Goal: Information Seeking & Learning: Learn about a topic

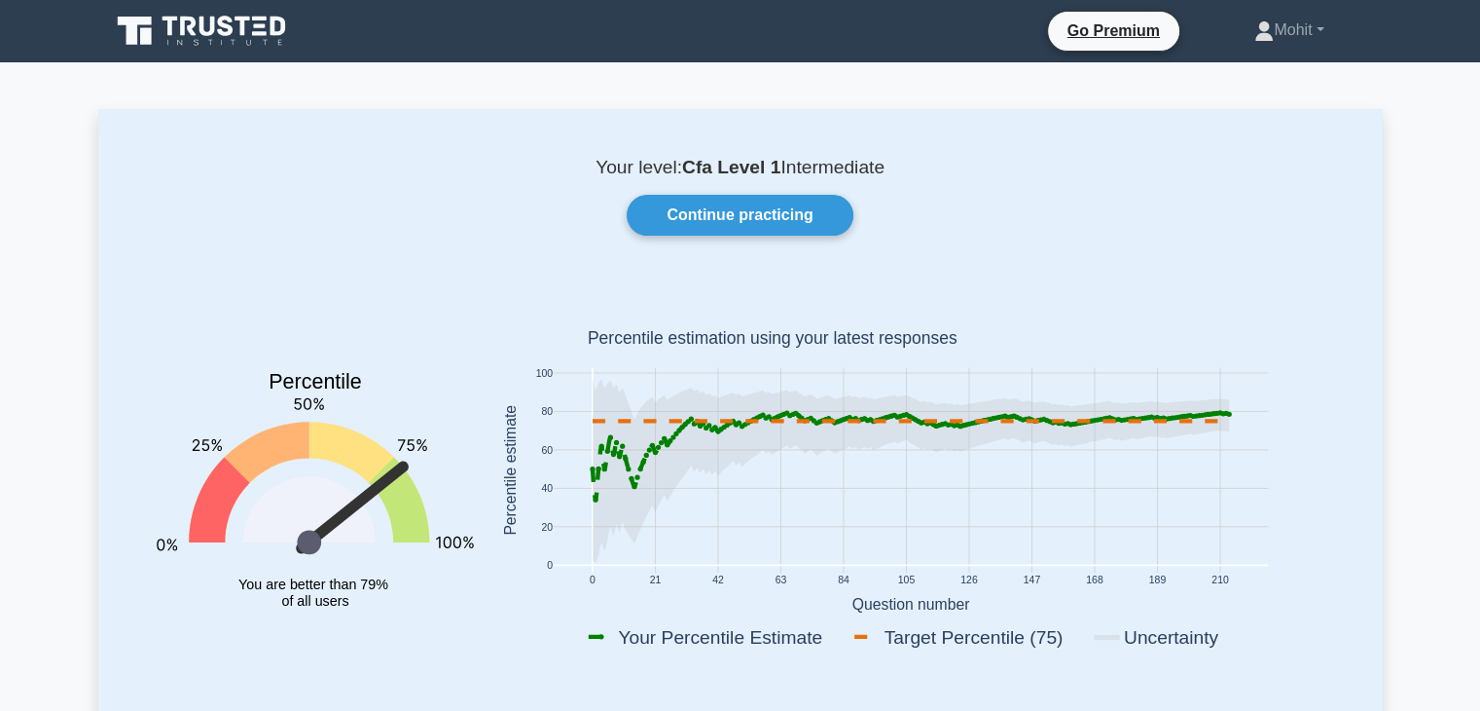
drag, startPoint x: 748, startPoint y: 222, endPoint x: 688, endPoint y: 262, distance: 71.5
click at [688, 262] on div "Your level: Cfa Level 1 Intermediate Continue practicing Percentile You are bet…" at bounding box center [740, 422] width 1285 height 626
click at [748, 227] on link "Continue practicing" at bounding box center [740, 215] width 226 height 41
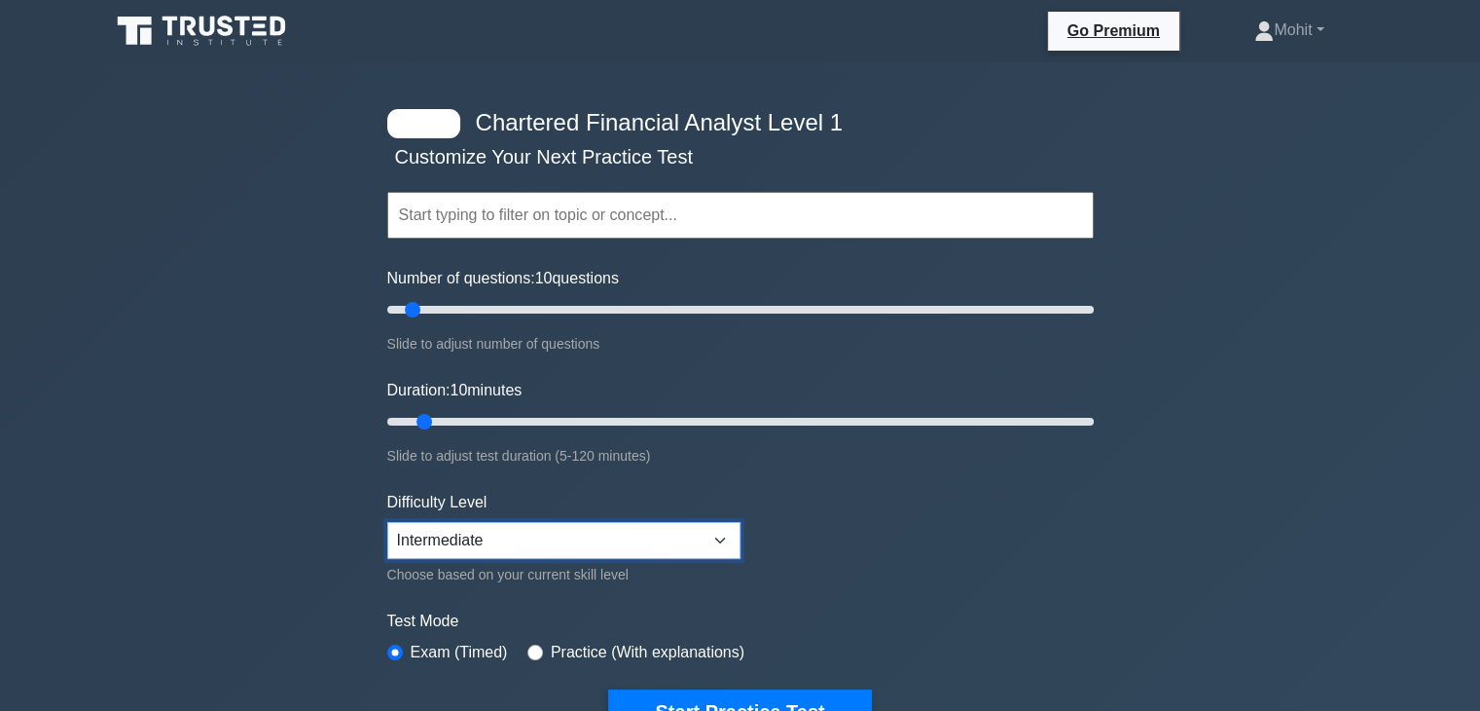
click at [643, 532] on select "Beginner Intermediate Expert" at bounding box center [563, 540] width 353 height 37
select select "expert"
click at [387, 522] on select "Beginner Intermediate Expert" at bounding box center [563, 540] width 353 height 37
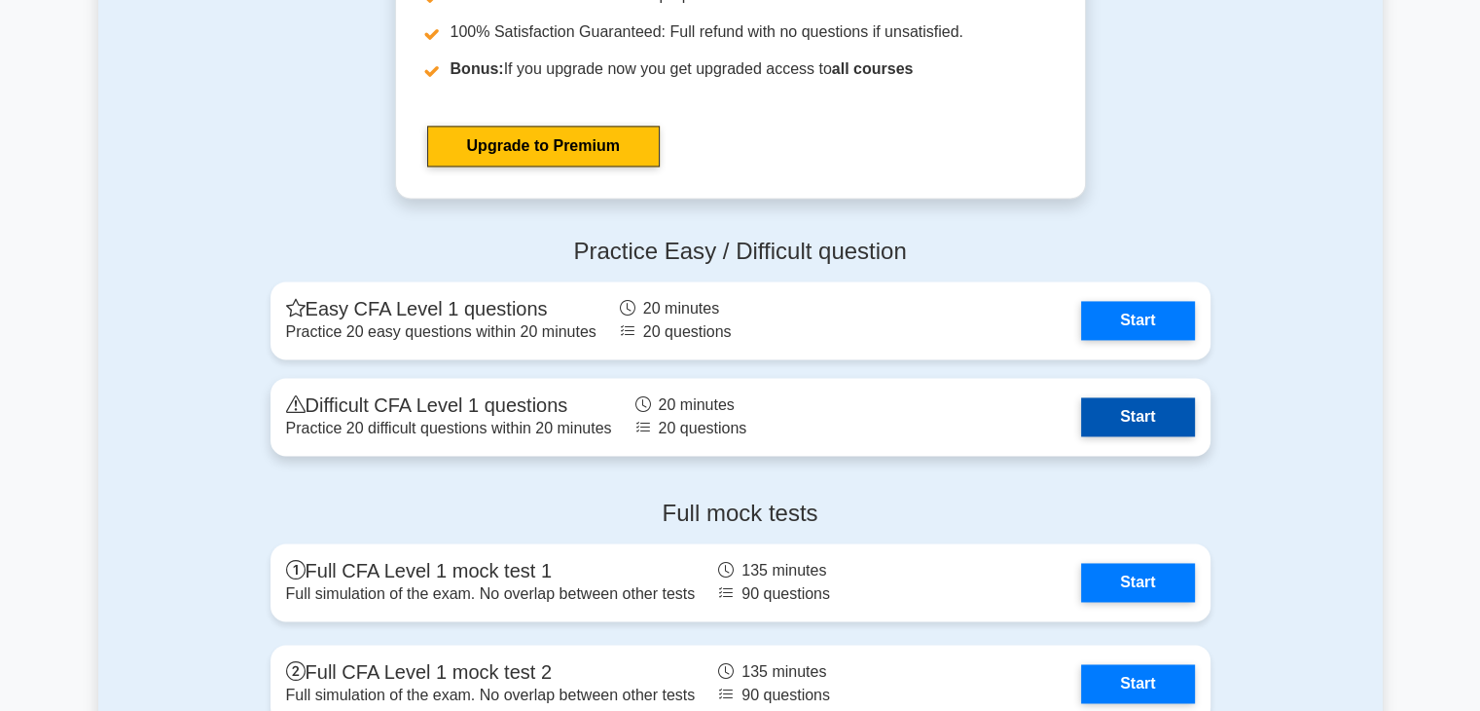
scroll to position [2887, 0]
click at [1102, 423] on link "Start" at bounding box center [1137, 417] width 113 height 39
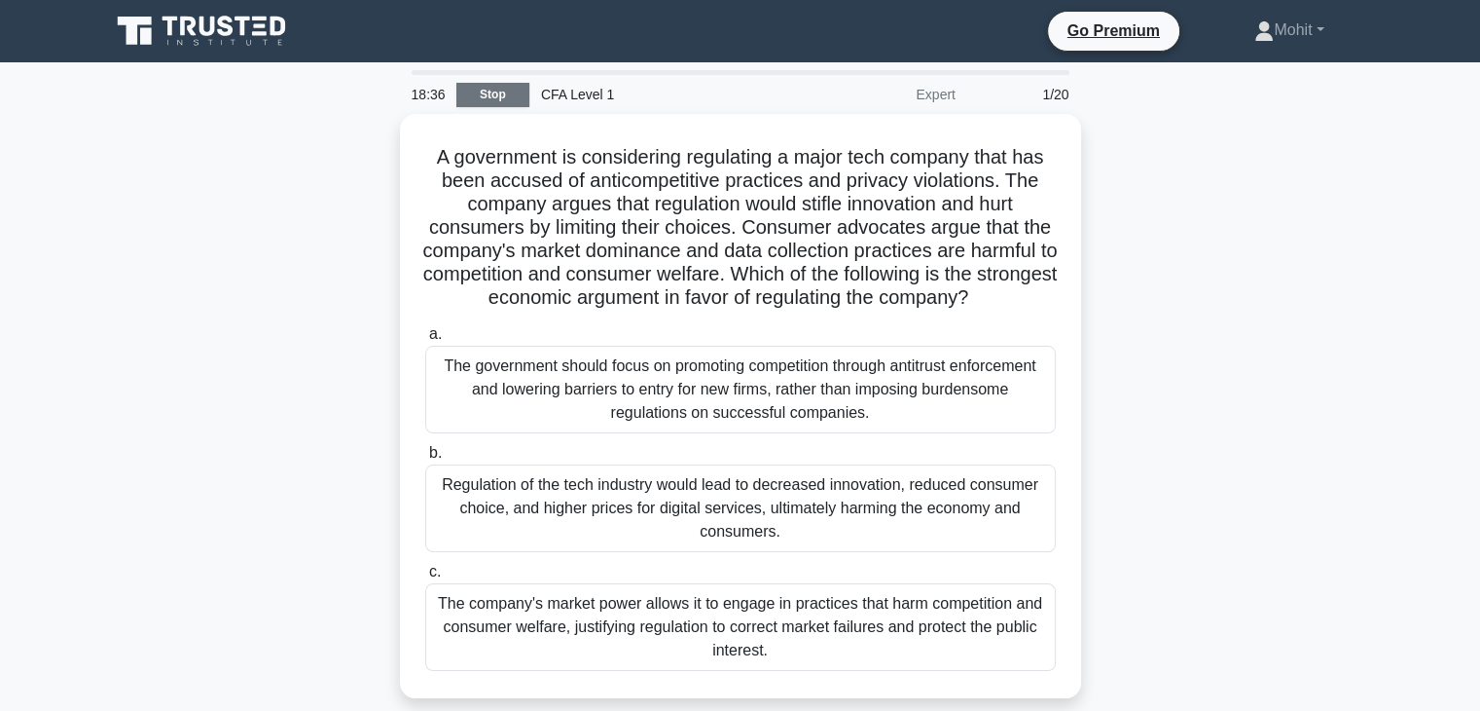
click at [508, 90] on link "Stop" at bounding box center [492, 95] width 73 height 24
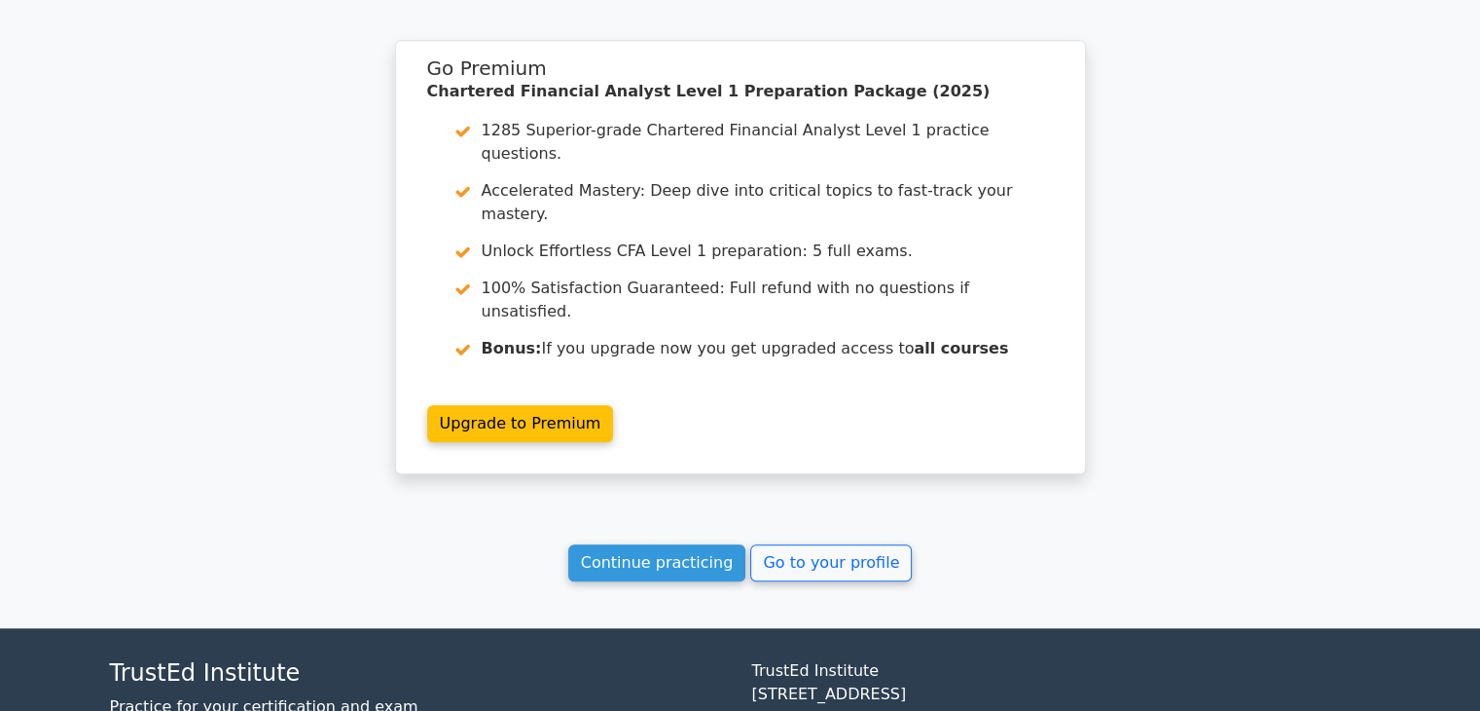
scroll to position [1519, 0]
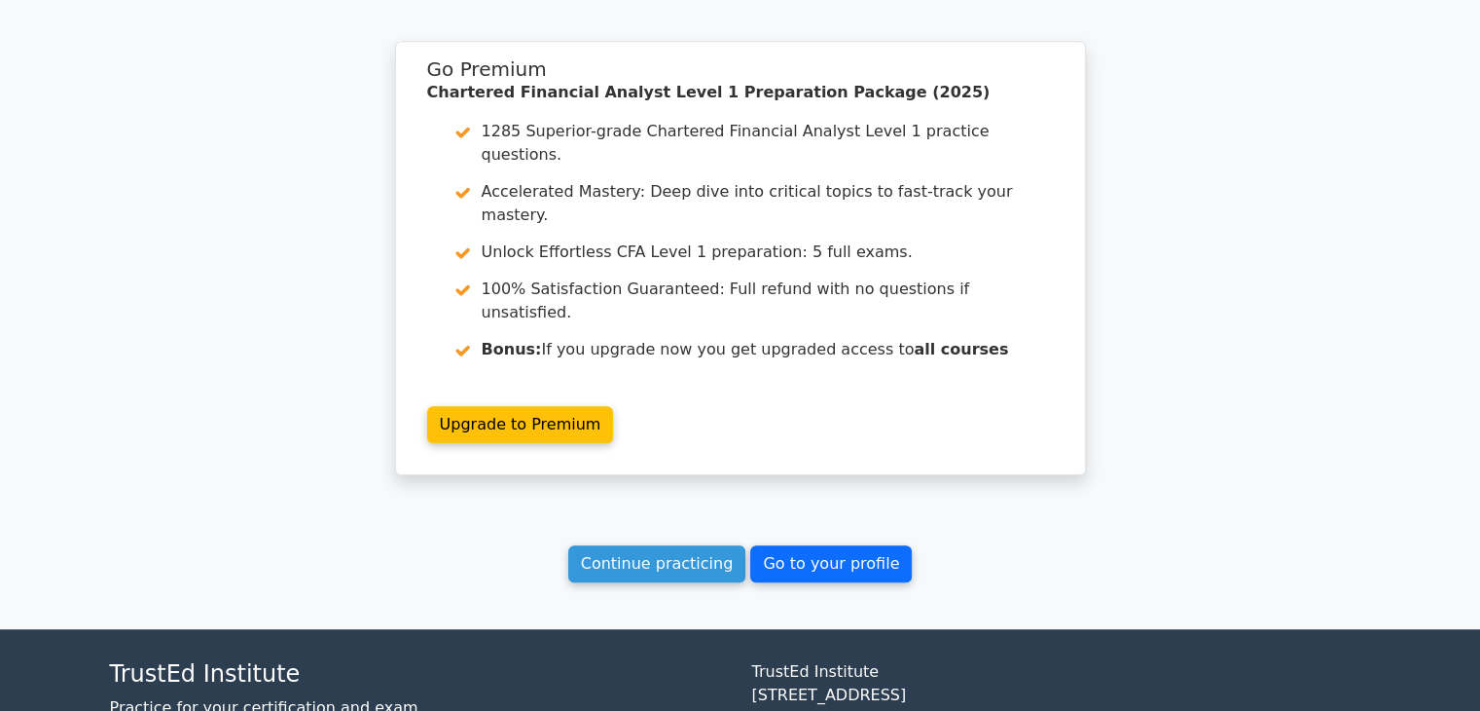
click at [767, 545] on link "Go to your profile" at bounding box center [831, 563] width 162 height 37
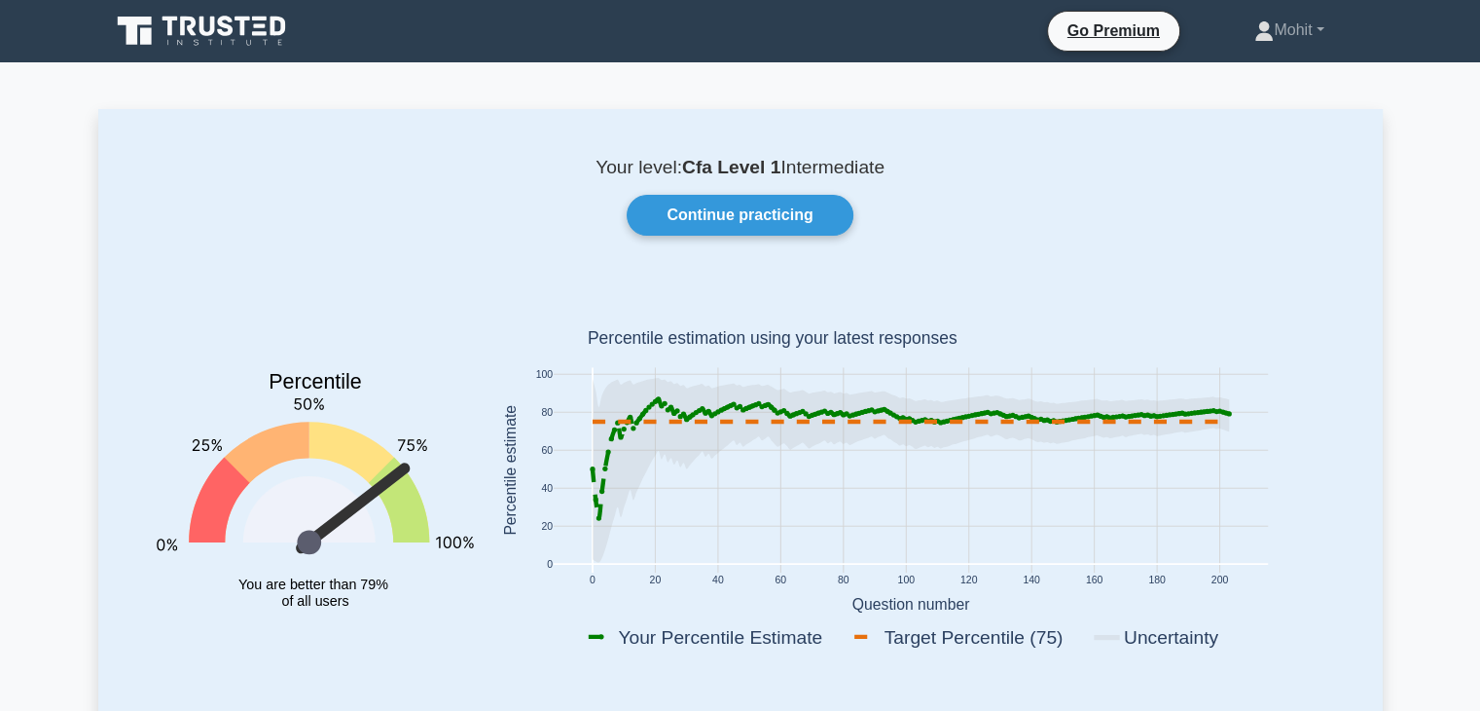
drag, startPoint x: 0, startPoint y: 0, endPoint x: 627, endPoint y: 198, distance: 657.2
click at [627, 198] on div "Continue practicing" at bounding box center [740, 215] width 1215 height 41
click at [668, 215] on link "Continue practicing" at bounding box center [740, 215] width 226 height 41
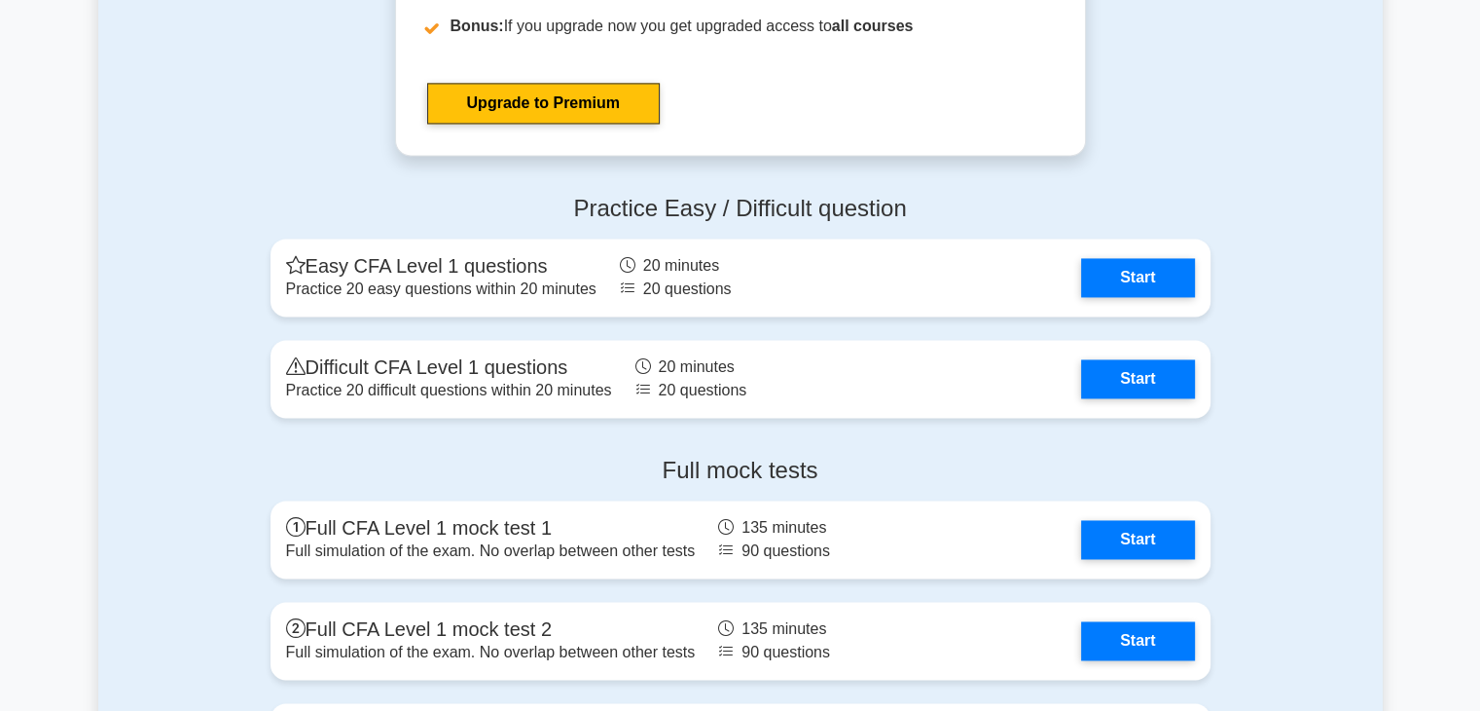
scroll to position [2924, 0]
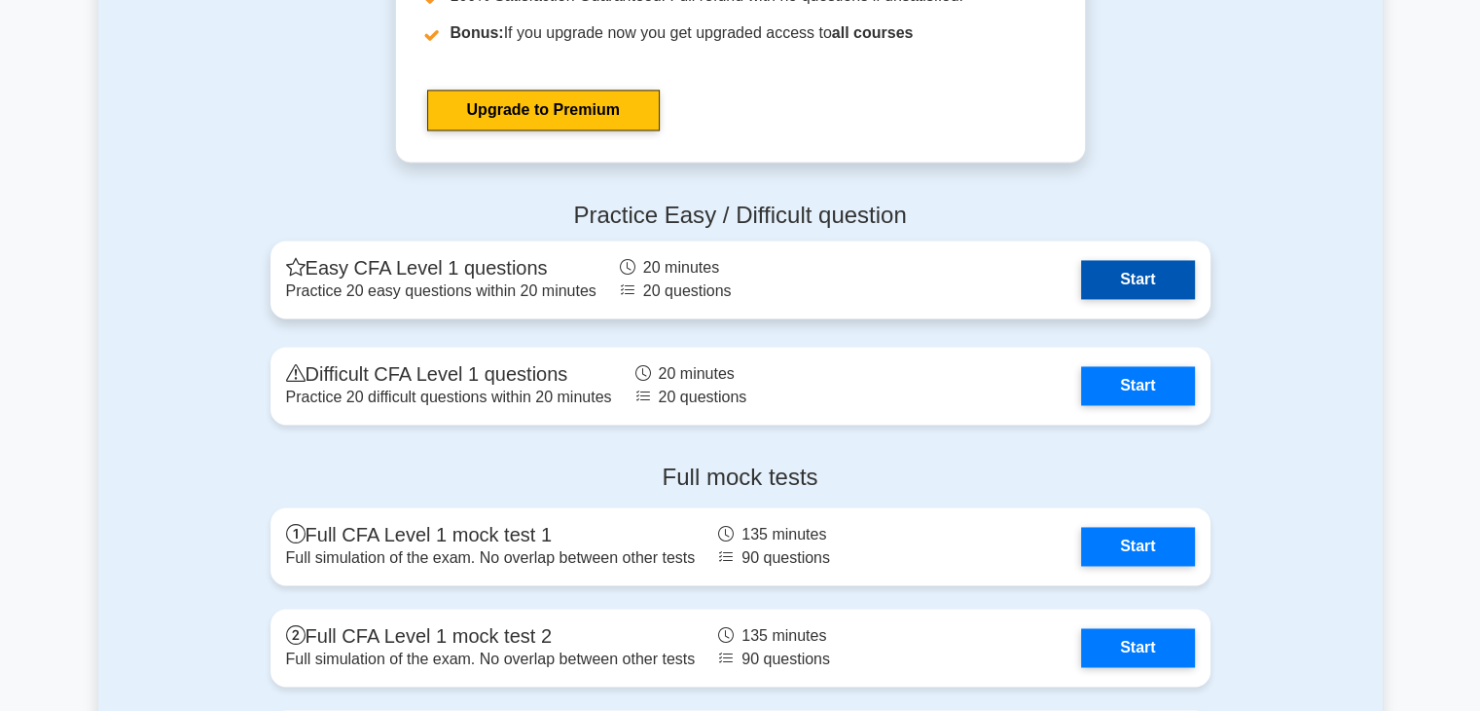
click at [1172, 274] on link "Start" at bounding box center [1137, 279] width 113 height 39
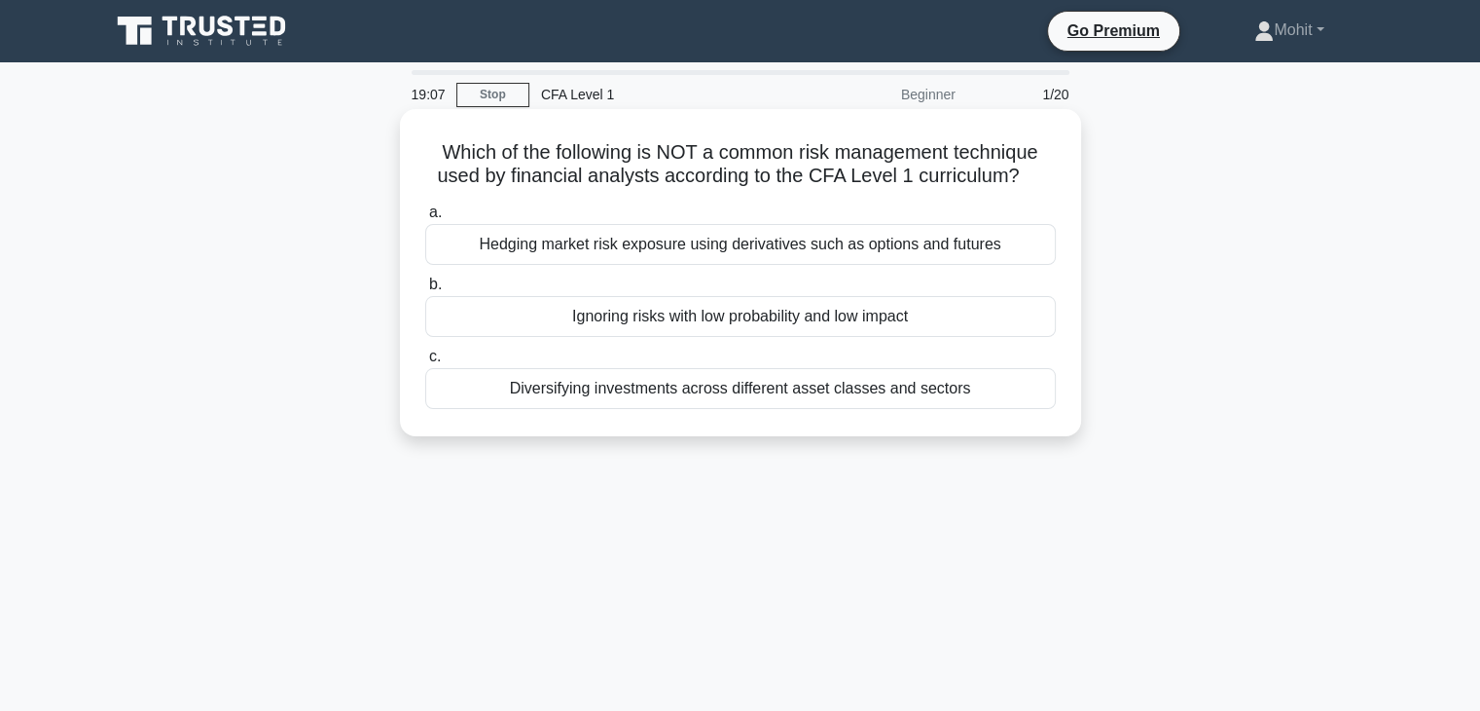
click at [886, 312] on div "Ignoring risks with low probability and low impact" at bounding box center [740, 316] width 631 height 41
click at [425, 291] on input "b. Ignoring risks with low probability and low impact" at bounding box center [425, 284] width 0 height 13
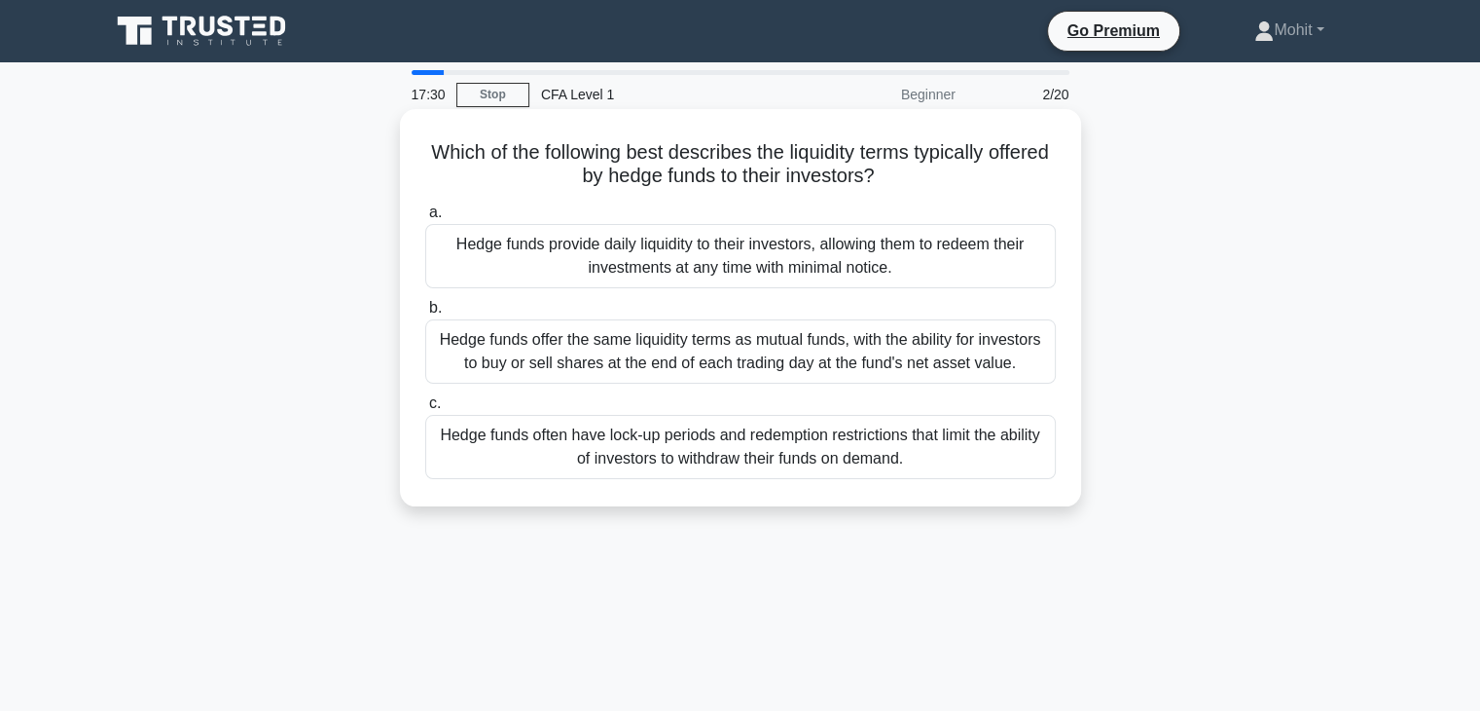
click at [720, 461] on div "Hedge funds often have lock-up periods and redemption restrictions that limit t…" at bounding box center [740, 447] width 631 height 64
click at [425, 410] on input "c. Hedge funds often have lock-up periods and redemption restrictions that limi…" at bounding box center [425, 403] width 0 height 13
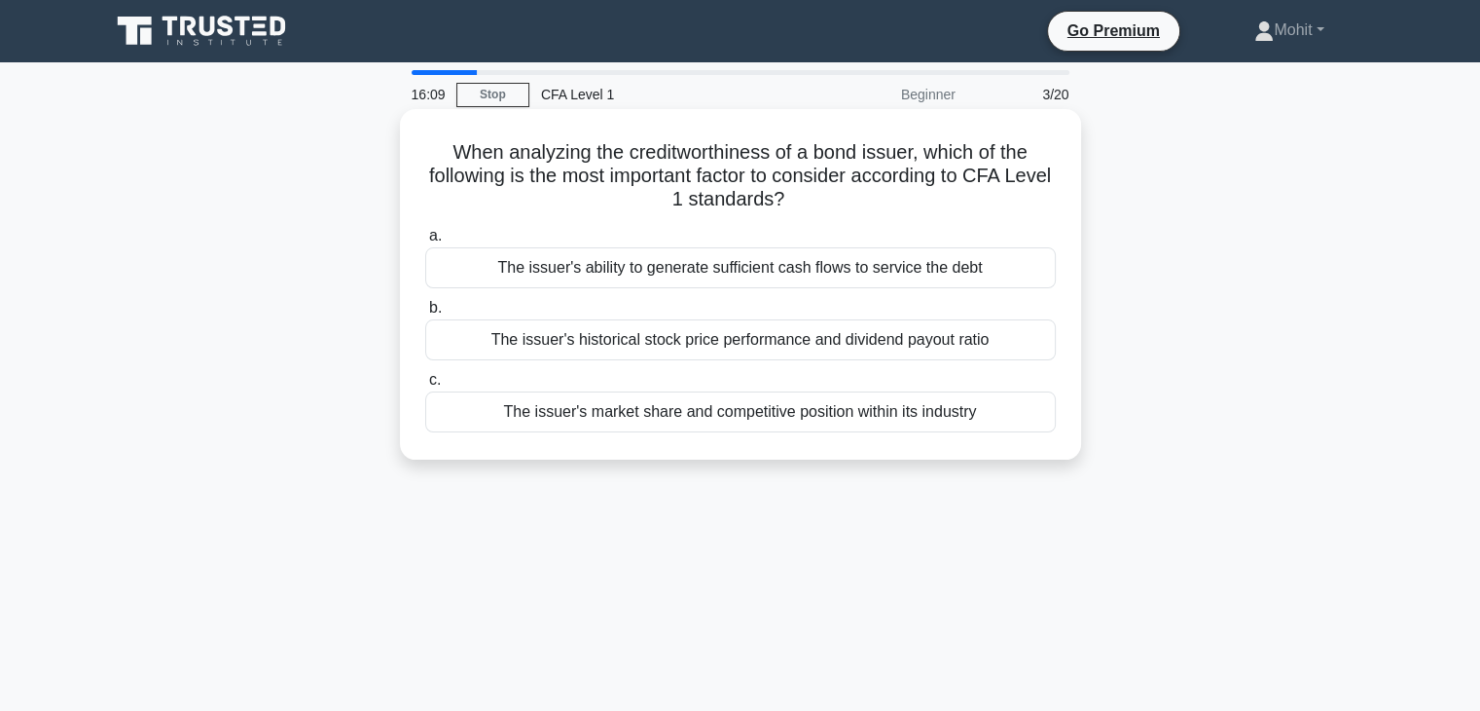
click at [800, 274] on div "The issuer's ability to generate sufficient cash flows to service the debt" at bounding box center [740, 267] width 631 height 41
click at [425, 242] on input "a. The issuer's ability to generate sufficient cash flows to service the debt" at bounding box center [425, 236] width 0 height 13
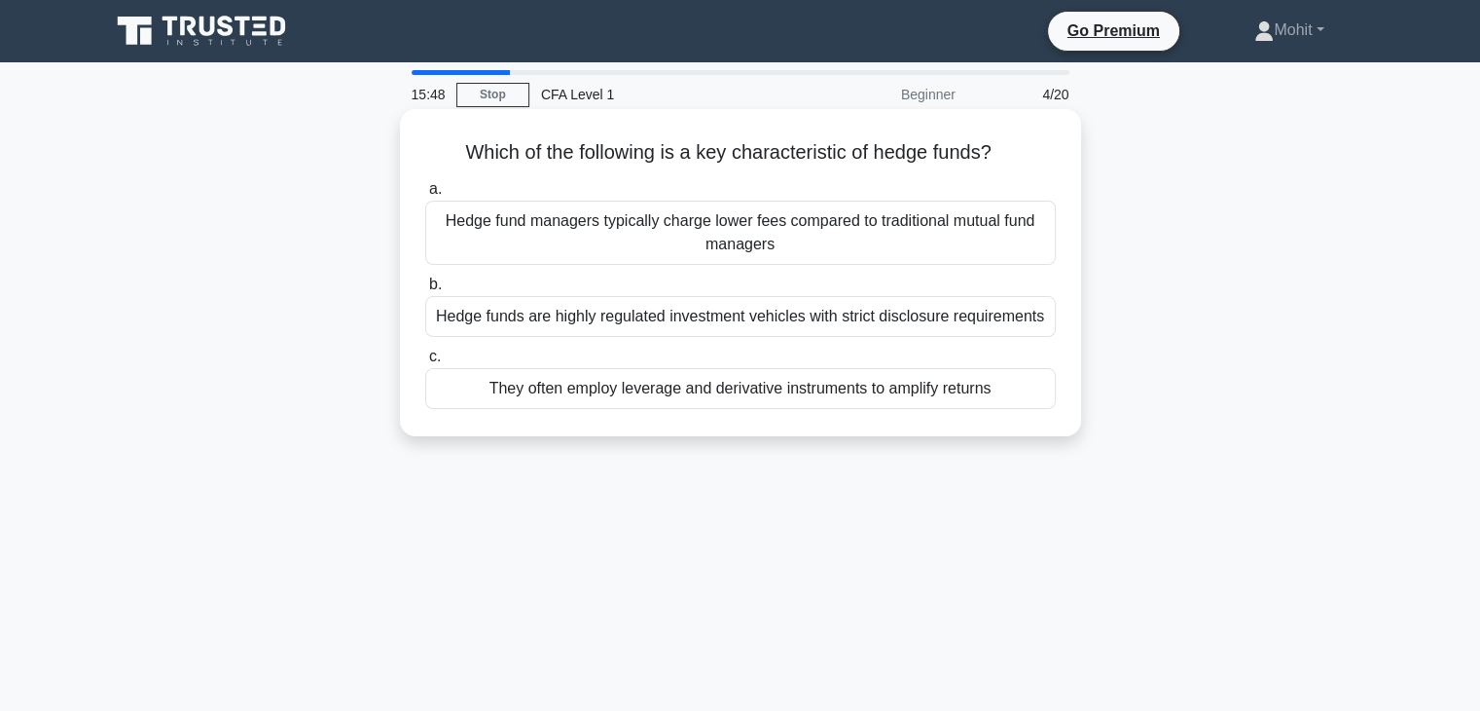
click at [695, 386] on div "They often employ leverage and derivative instruments to amplify returns" at bounding box center [740, 388] width 631 height 41
click at [425, 363] on input "c. They often employ leverage and derivative instruments to amplify returns" at bounding box center [425, 356] width 0 height 13
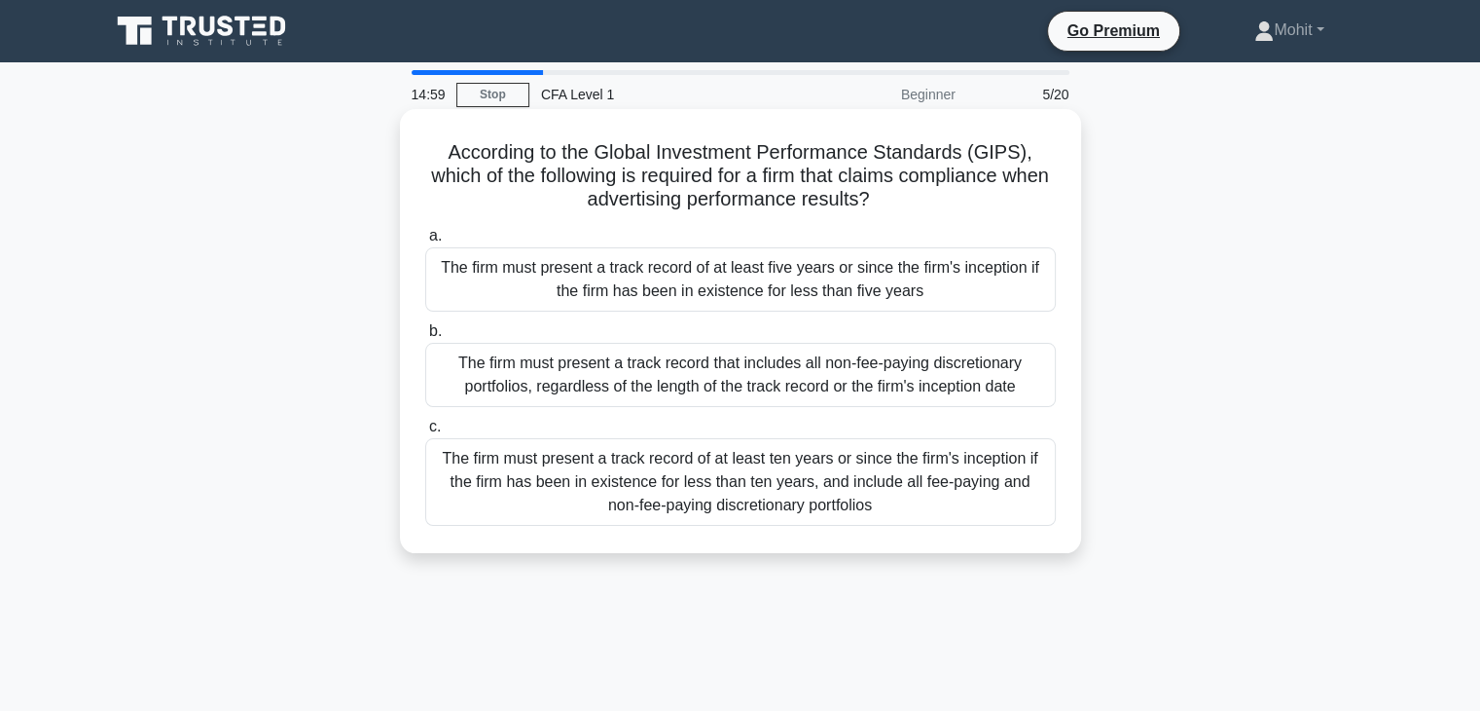
click at [779, 383] on div "The firm must present a track record that includes all non-fee-paying discretio…" at bounding box center [740, 375] width 631 height 64
click at [425, 338] on input "b. The firm must present a track record that includes all non-fee-paying discre…" at bounding box center [425, 331] width 0 height 13
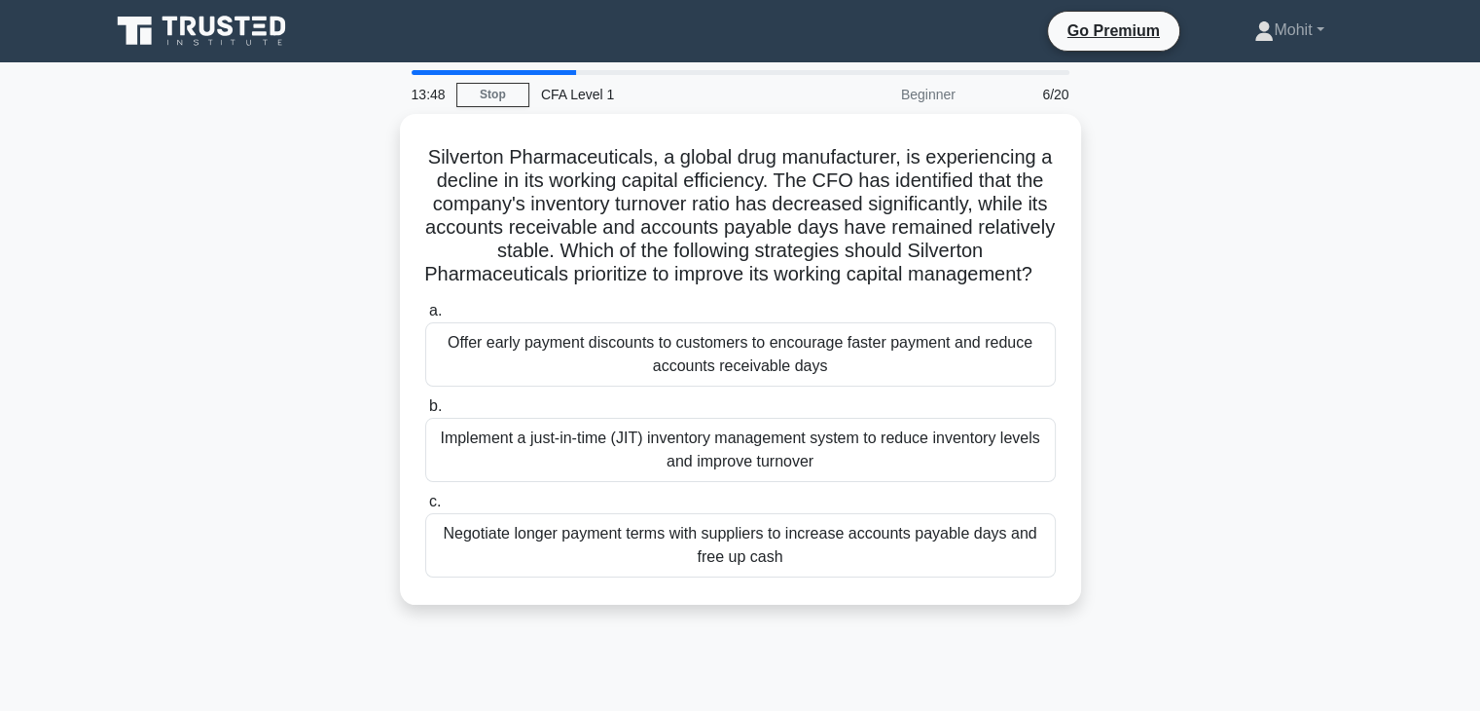
click at [779, 383] on div "Offer early payment discounts to customers to encourage faster payment and redu…" at bounding box center [740, 354] width 631 height 64
click at [425, 317] on input "a. Offer early payment discounts to customers to encourage faster payment and r…" at bounding box center [425, 311] width 0 height 13
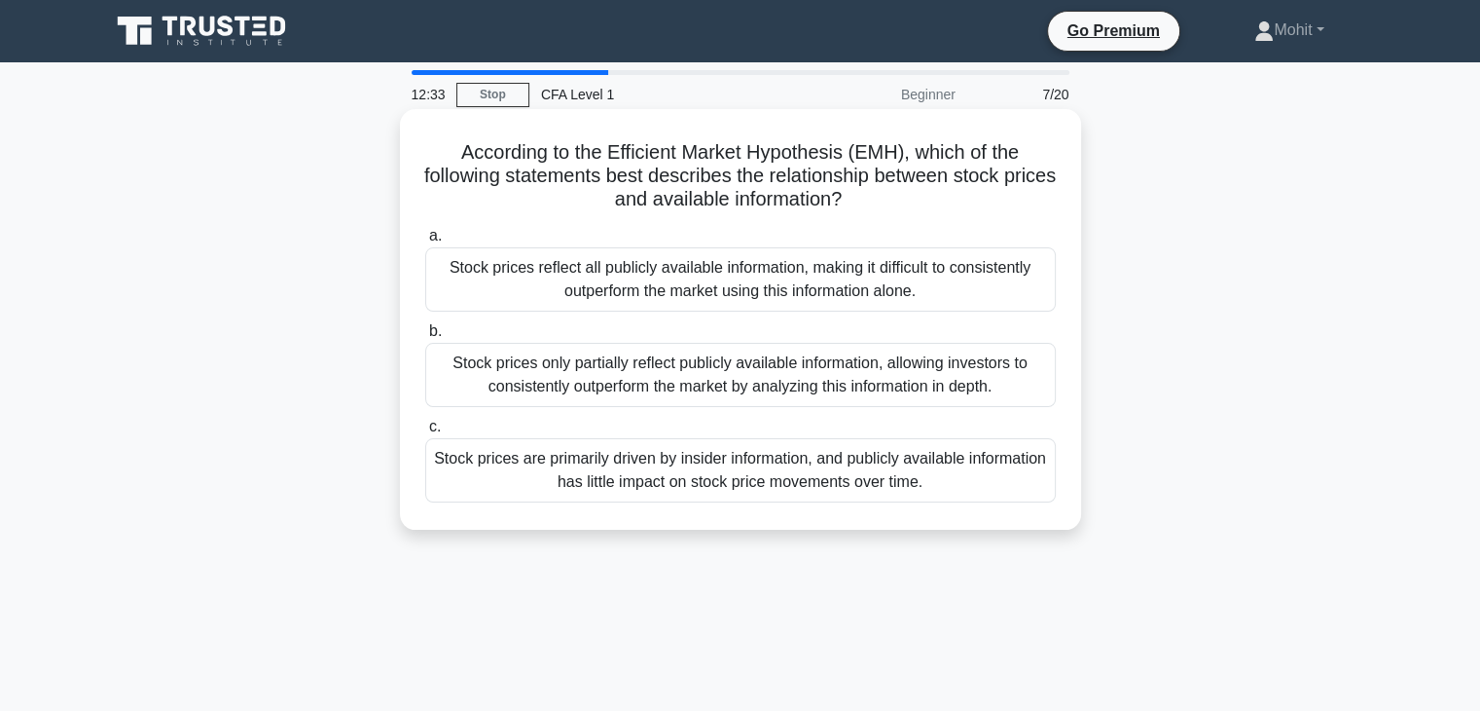
click at [803, 286] on div "Stock prices reflect all publicly available information, making it difficult to…" at bounding box center [740, 279] width 631 height 64
click at [425, 242] on input "a. Stock prices reflect all publicly available information, making it difficult…" at bounding box center [425, 236] width 0 height 13
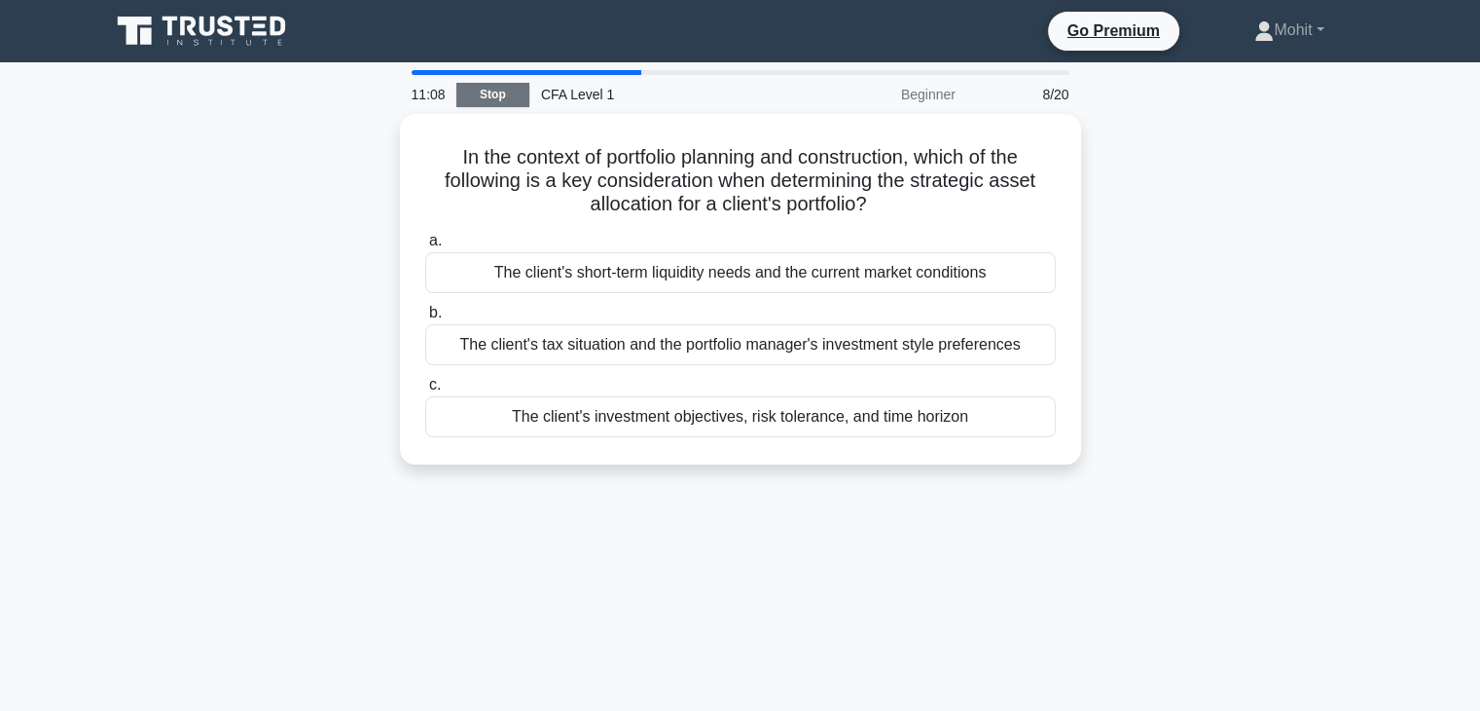
click at [474, 88] on link "Stop" at bounding box center [492, 95] width 73 height 24
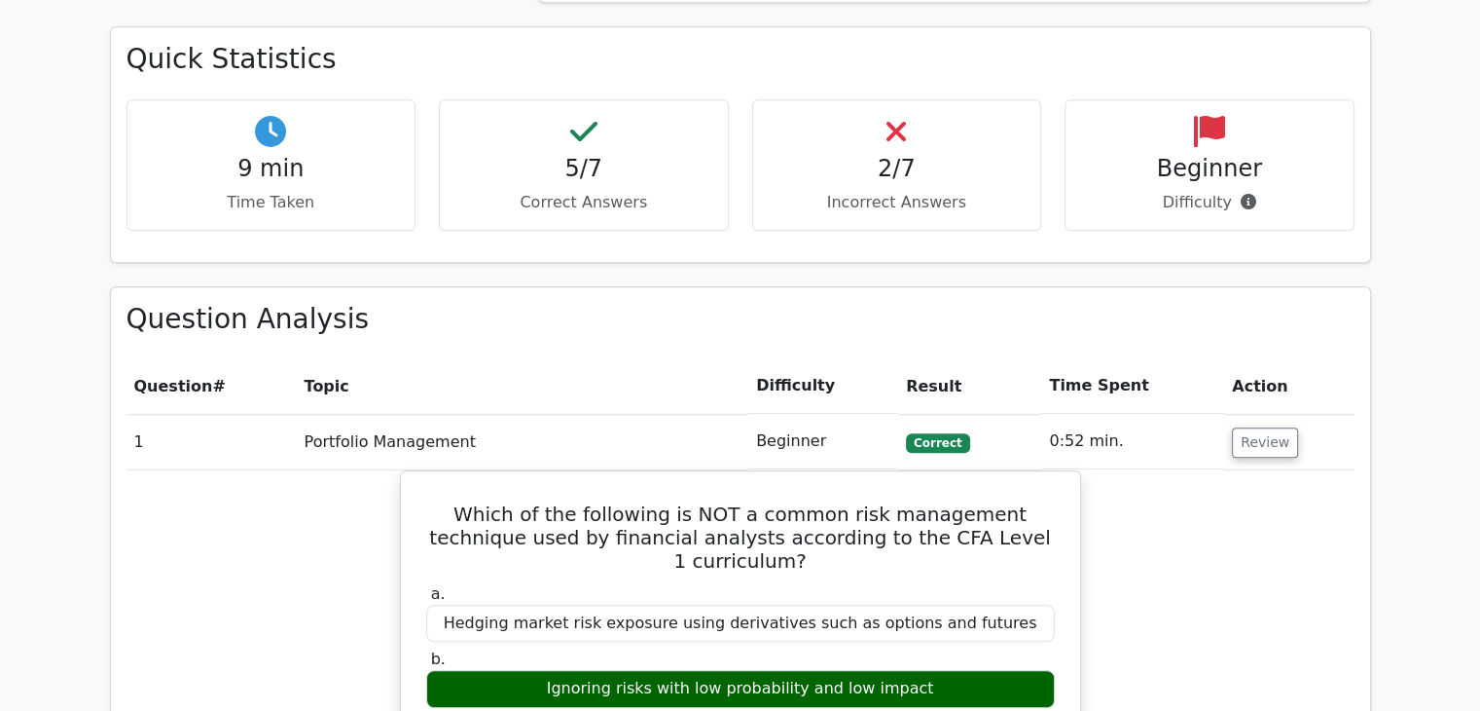
scroll to position [1219, 0]
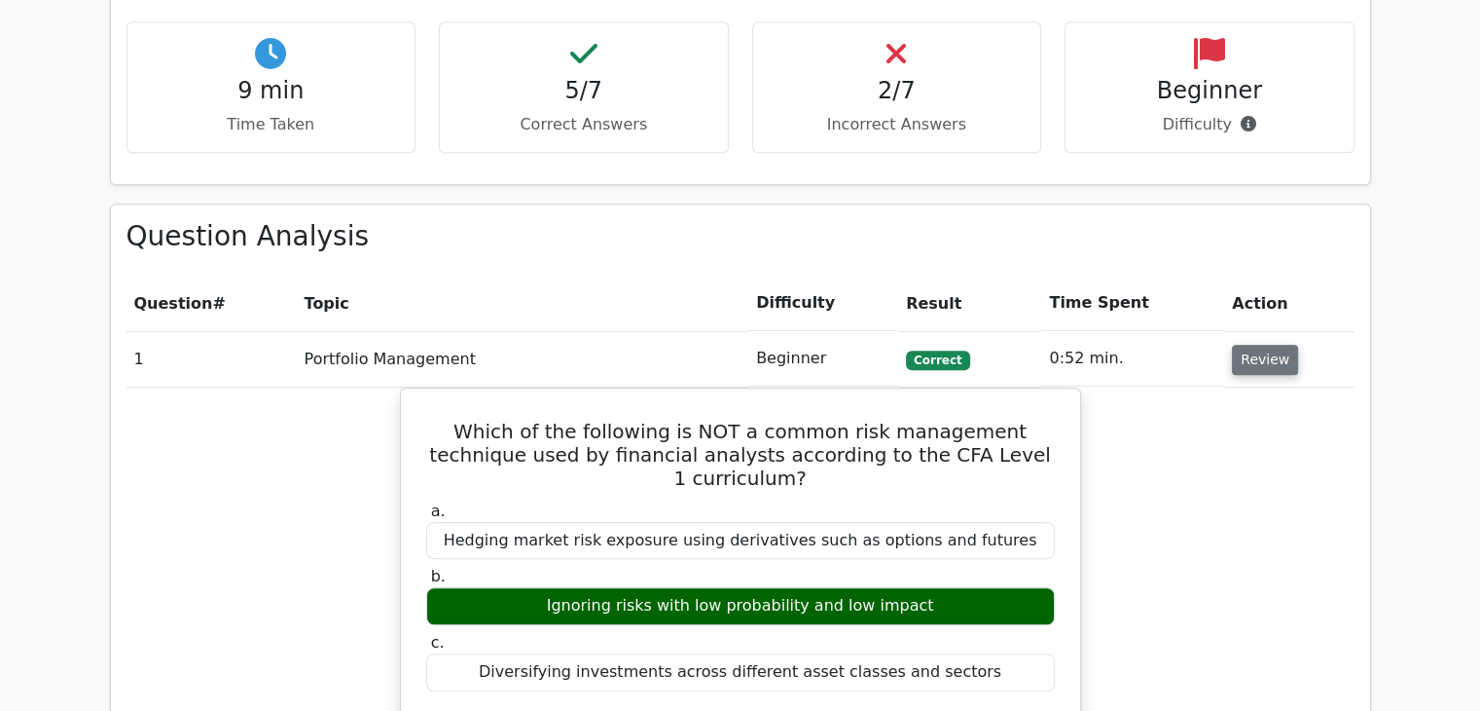
click at [1279, 345] on button "Review" at bounding box center [1265, 360] width 66 height 30
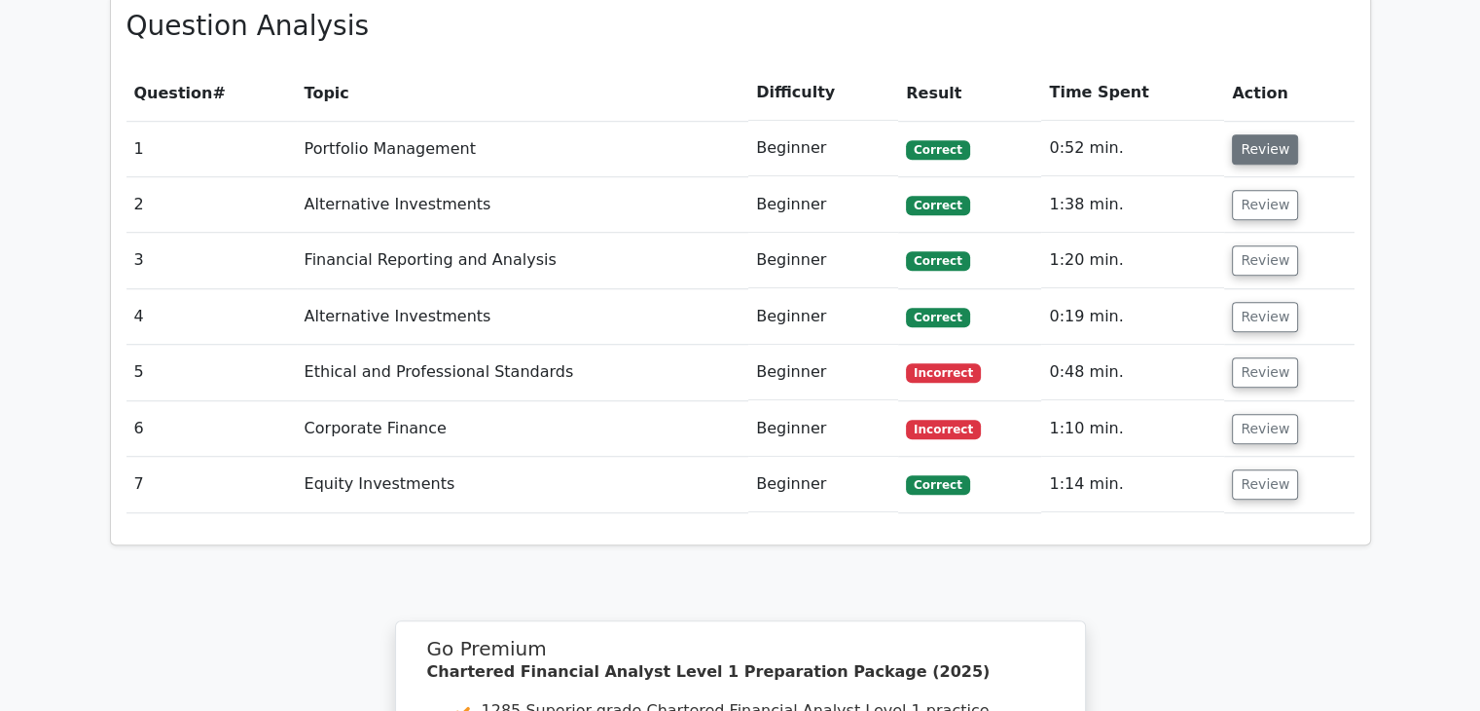
scroll to position [1423, 0]
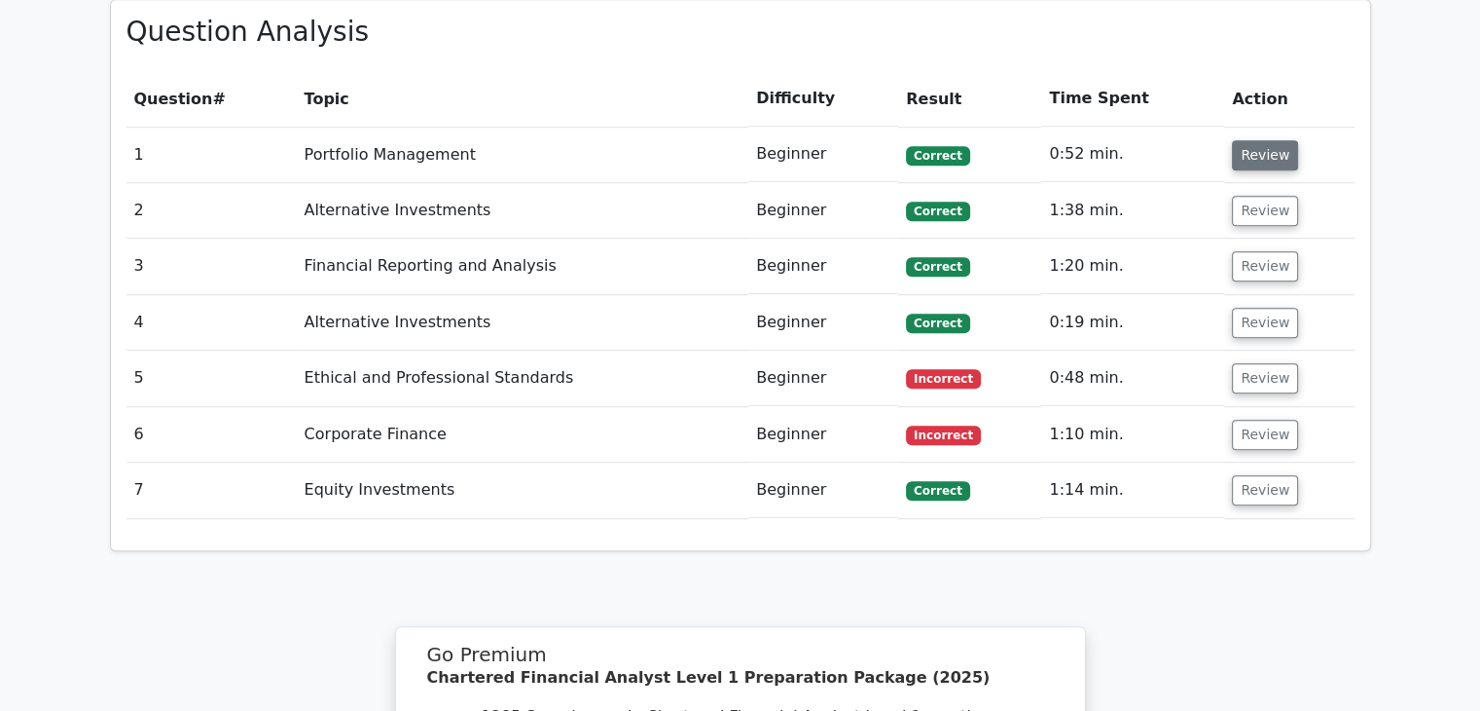
click at [1279, 363] on button "Review" at bounding box center [1265, 378] width 66 height 30
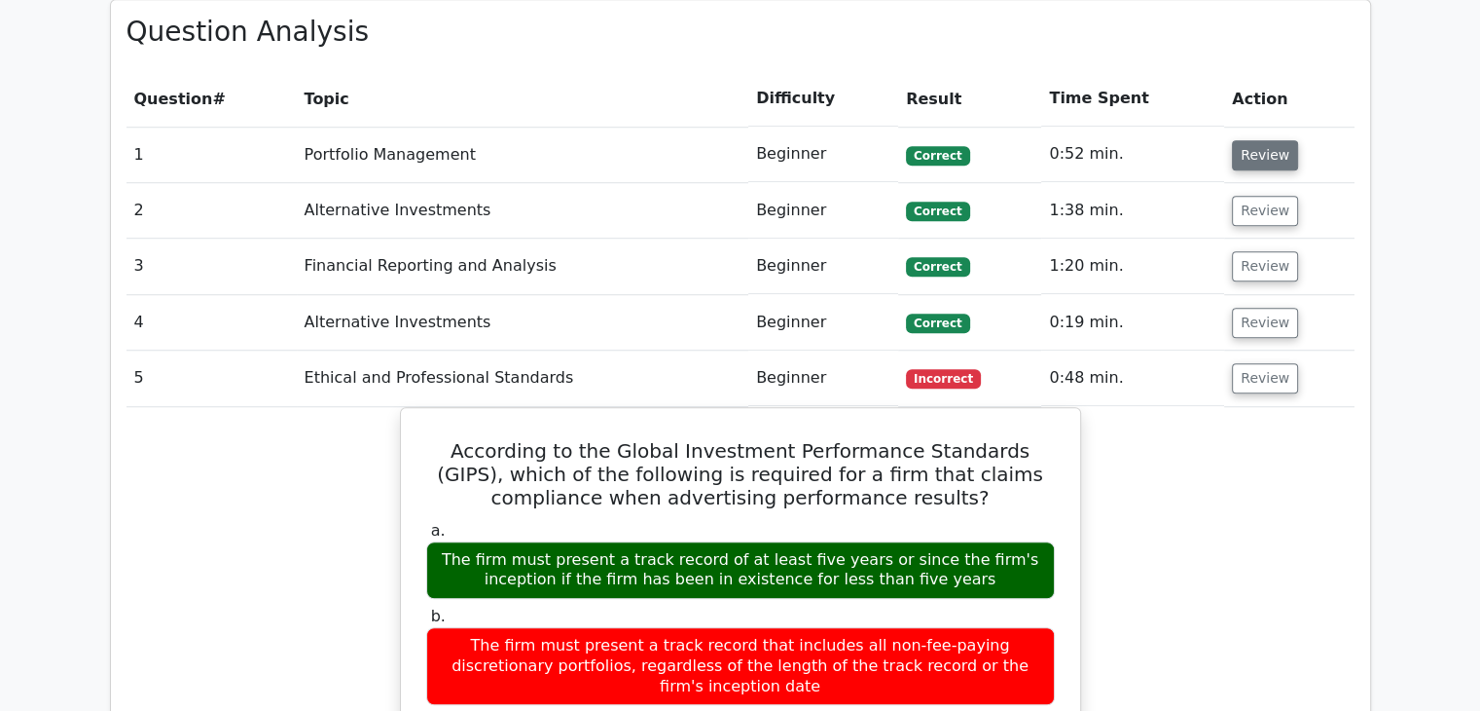
click at [1279, 363] on button "Review" at bounding box center [1265, 378] width 66 height 30
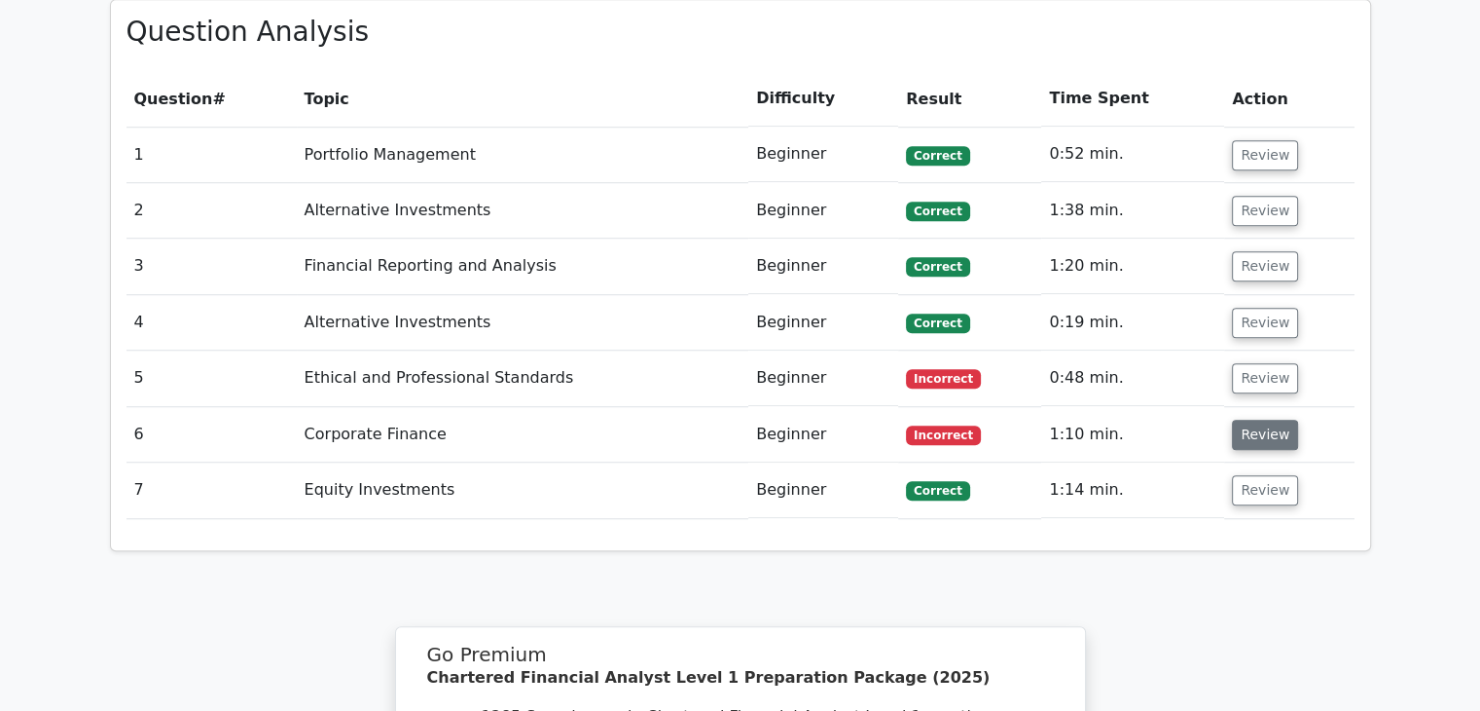
click at [1248, 420] on button "Review" at bounding box center [1265, 435] width 66 height 30
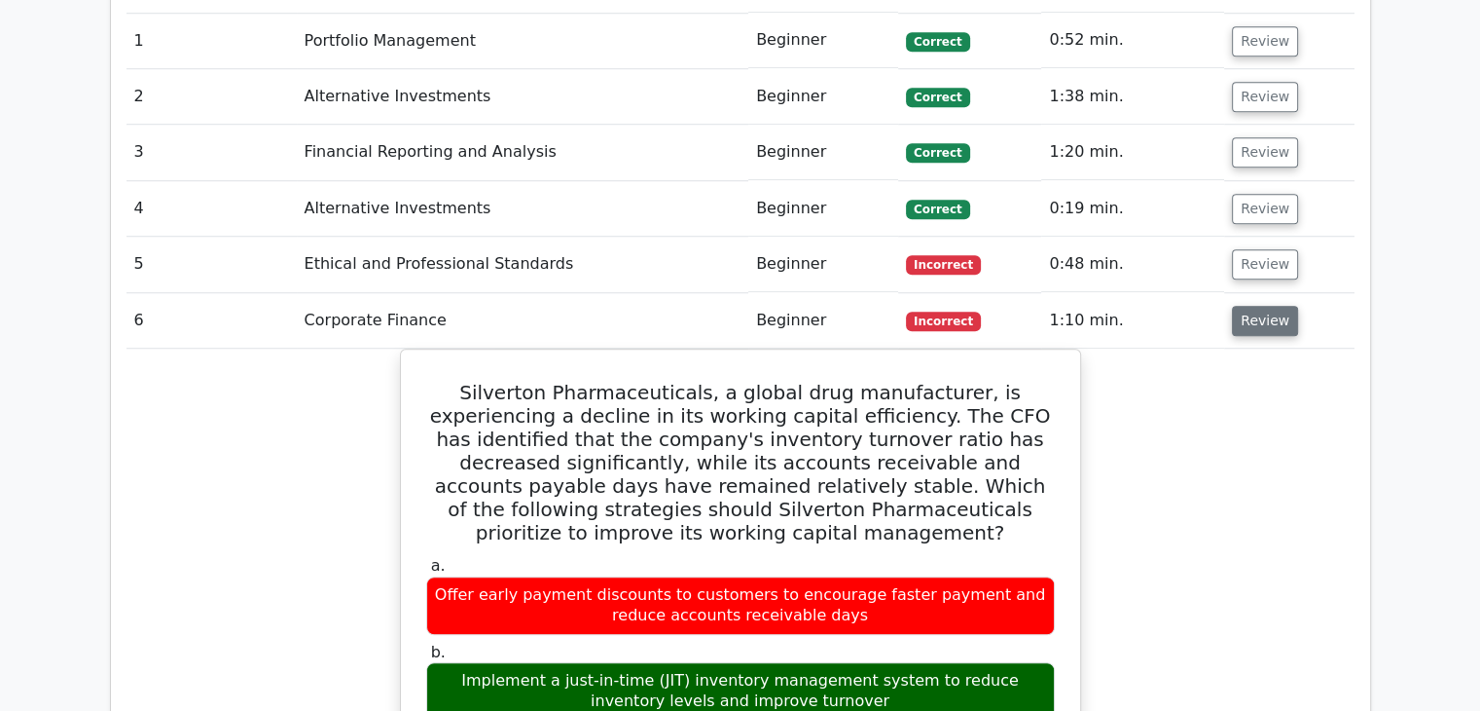
scroll to position [1534, 0]
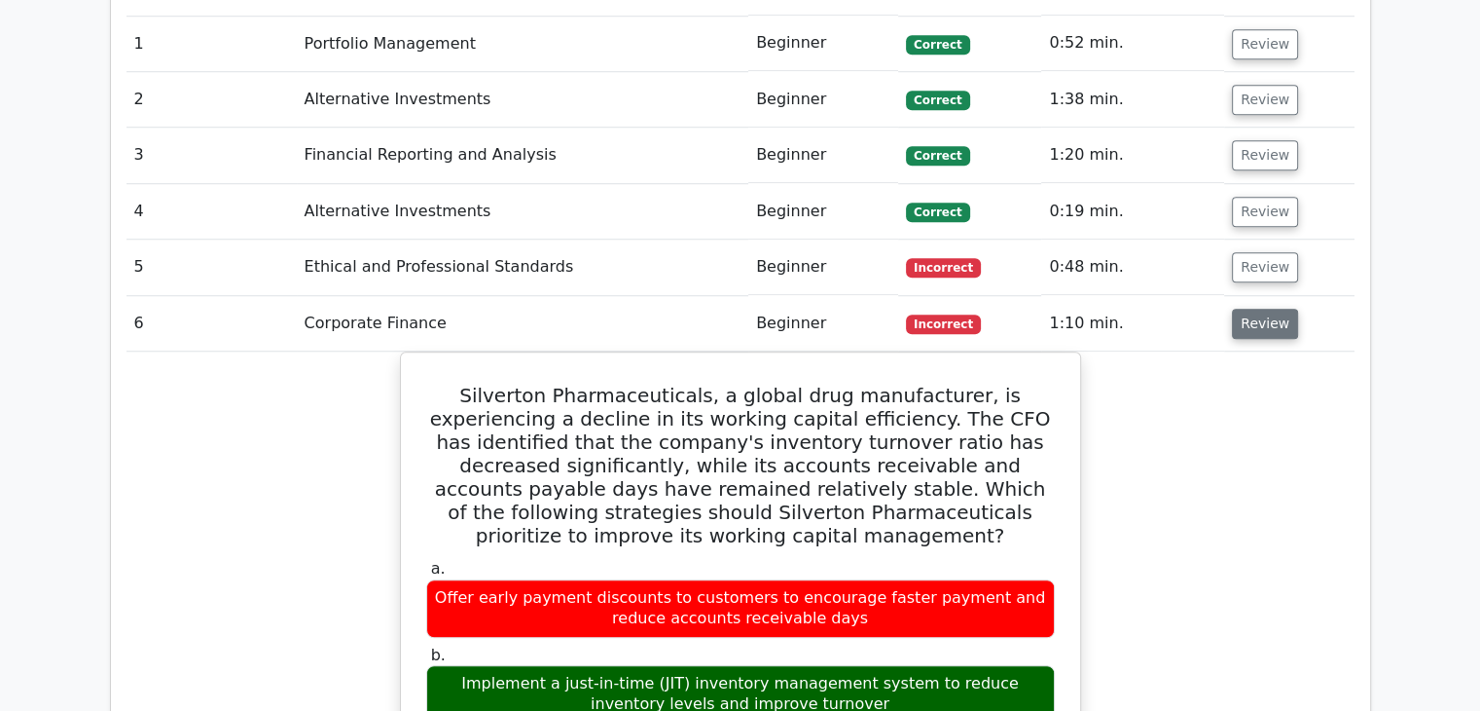
click at [1246, 309] on button "Review" at bounding box center [1265, 324] width 66 height 30
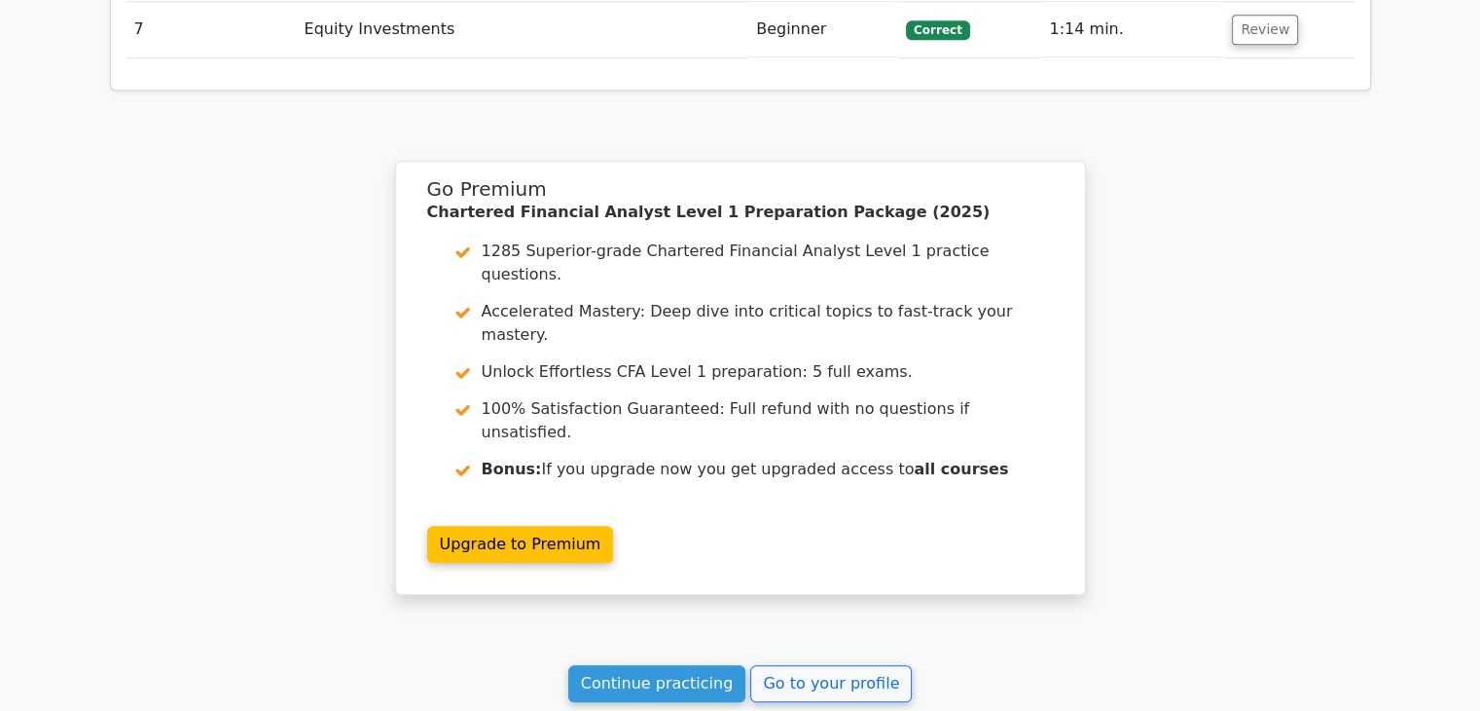
scroll to position [2011, 0]
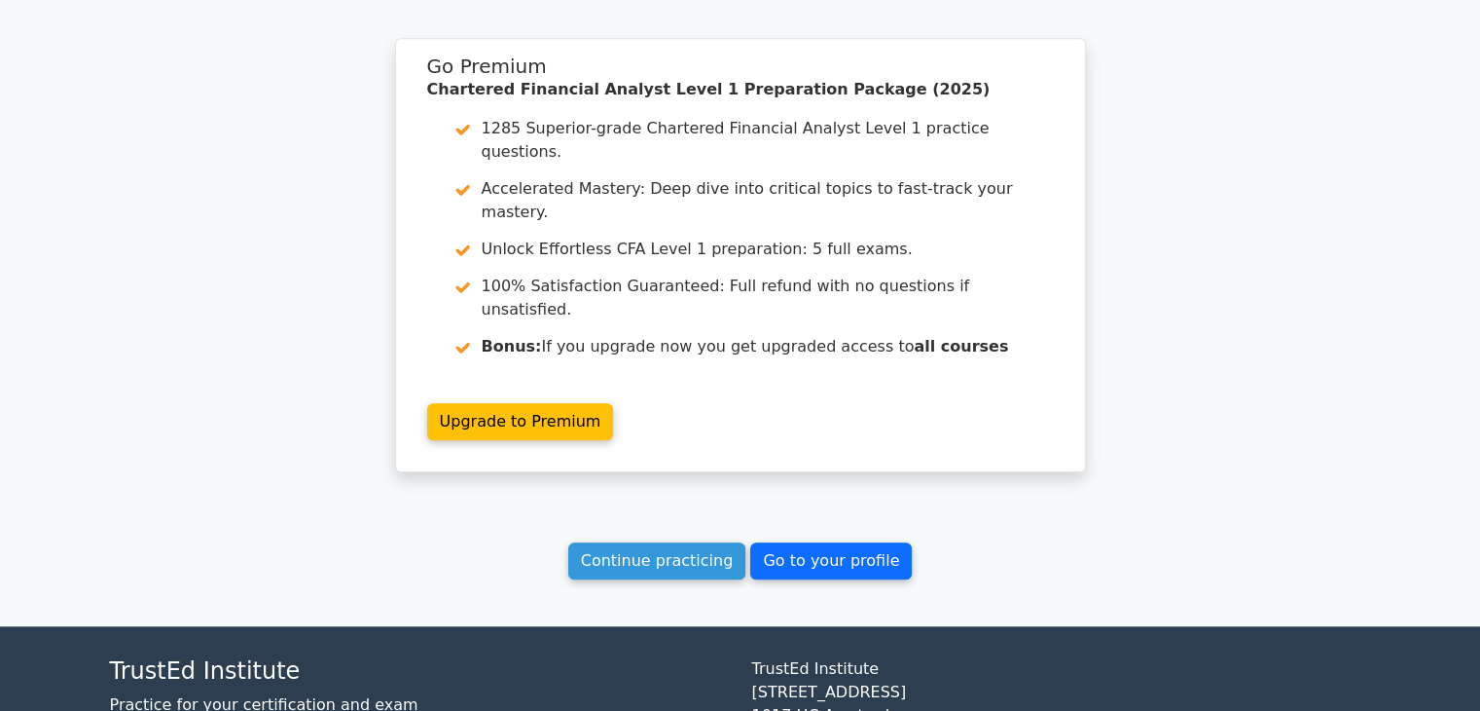
click at [789, 542] on link "Go to your profile" at bounding box center [831, 560] width 162 height 37
